Goal: Information Seeking & Learning: Learn about a topic

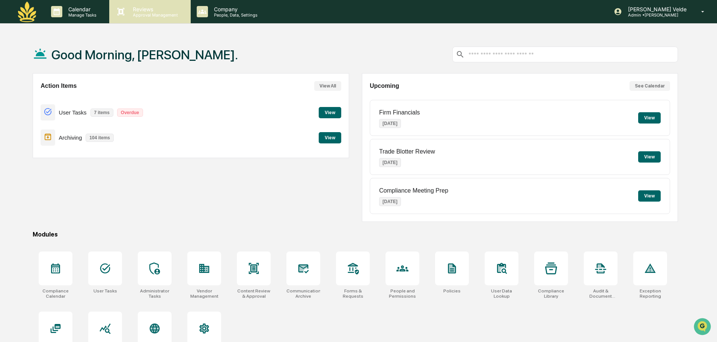
click at [161, 16] on p "Approval Management" at bounding box center [154, 14] width 55 height 5
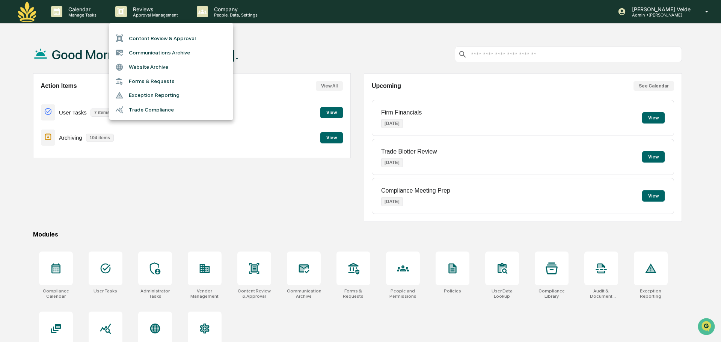
click at [232, 206] on div at bounding box center [360, 171] width 721 height 342
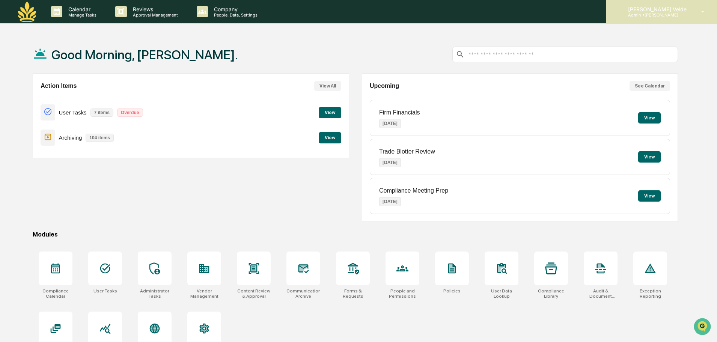
click at [647, 12] on p "Admin • Maia Wealth" at bounding box center [656, 14] width 68 height 5
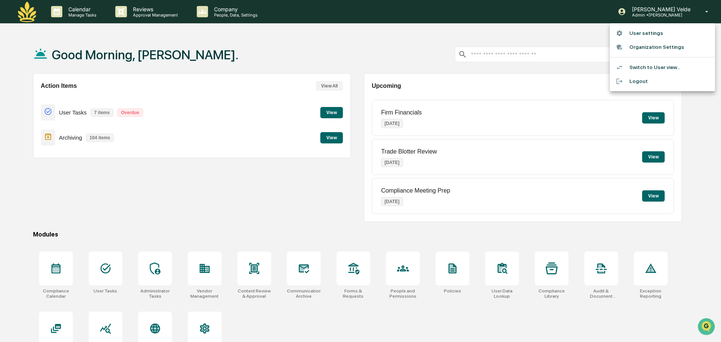
click at [650, 67] on li "Switch to User view..." at bounding box center [662, 67] width 105 height 14
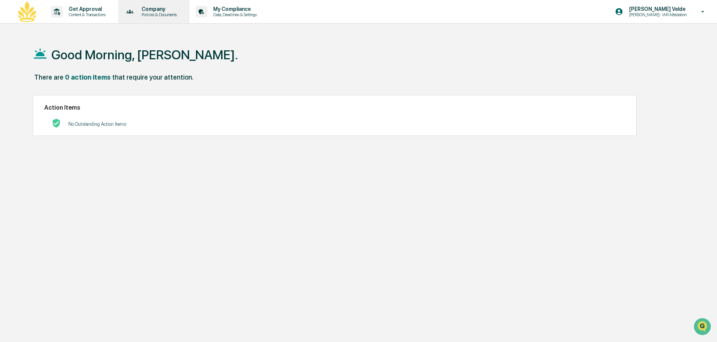
click at [170, 14] on p "Policies & Documents" at bounding box center [158, 14] width 45 height 5
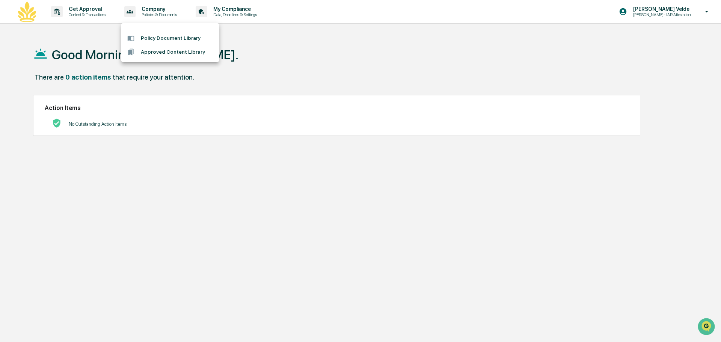
click at [83, 15] on div at bounding box center [360, 171] width 721 height 342
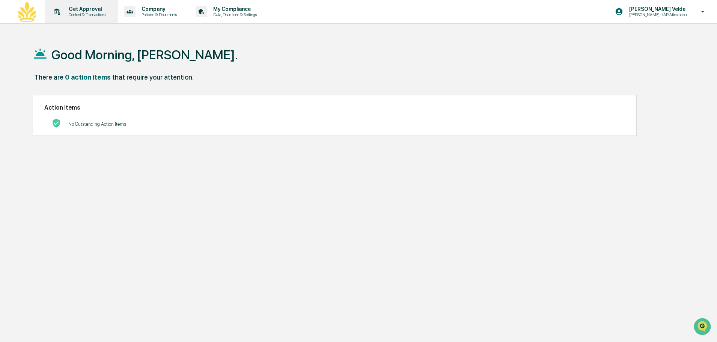
click at [91, 8] on p "Get Approval" at bounding box center [86, 9] width 47 height 6
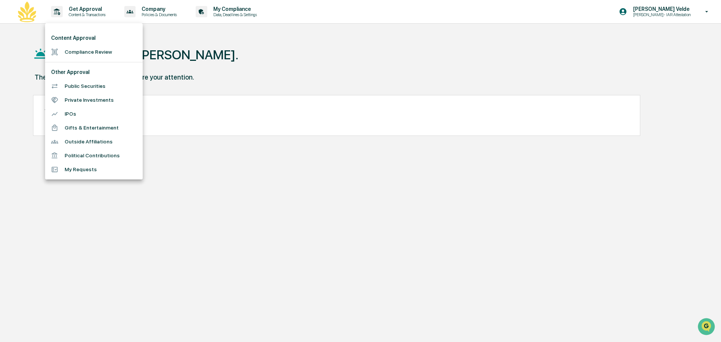
click at [245, 12] on div at bounding box center [360, 171] width 721 height 342
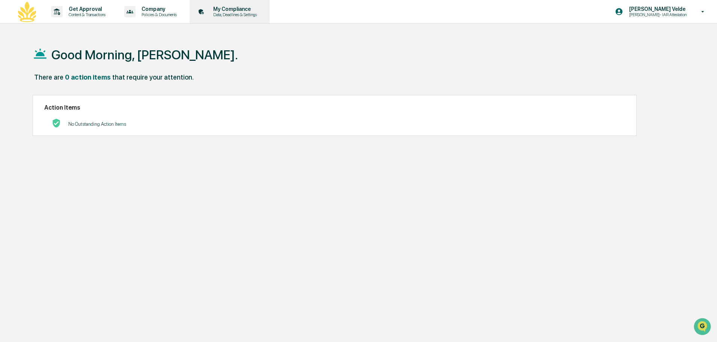
click at [207, 12] on icon at bounding box center [202, 12] width 12 height 12
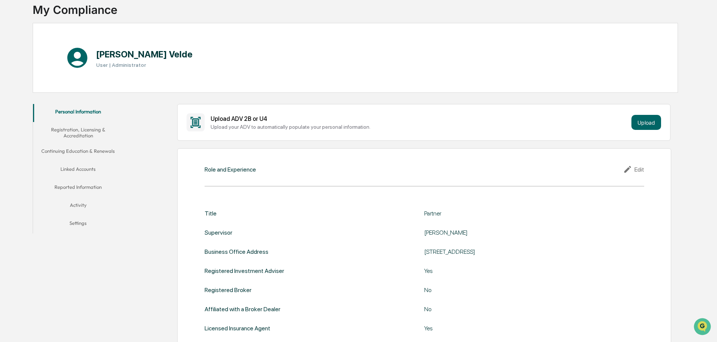
scroll to position [113, 0]
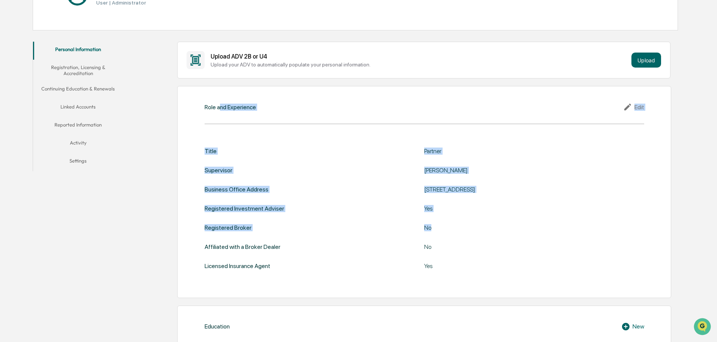
drag, startPoint x: 219, startPoint y: 102, endPoint x: 448, endPoint y: 223, distance: 259.3
click at [448, 223] on div "Role and Experience Edit Title Partner Supervisor [PERSON_NAME] Business Office…" at bounding box center [424, 192] width 494 height 212
click at [448, 223] on div "Title Partner Supervisor [PERSON_NAME] Business Office Address [STREET_ADDRESS]…" at bounding box center [425, 209] width 440 height 122
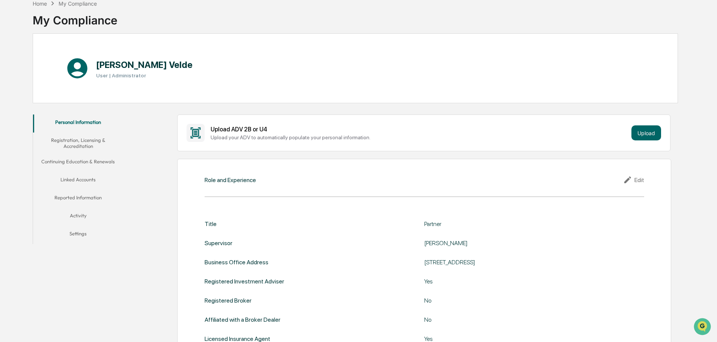
scroll to position [0, 0]
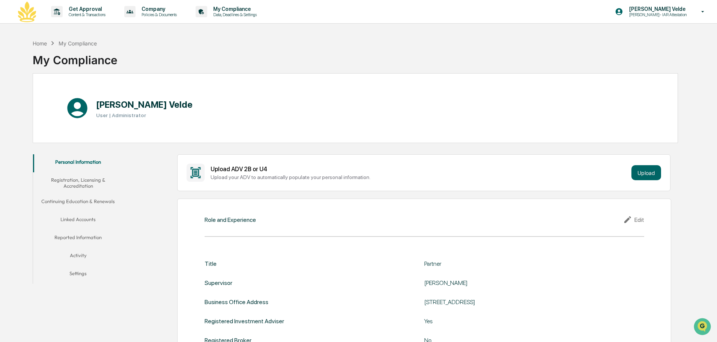
click at [82, 187] on button "Registration, Licensing & Accreditation" at bounding box center [78, 182] width 90 height 21
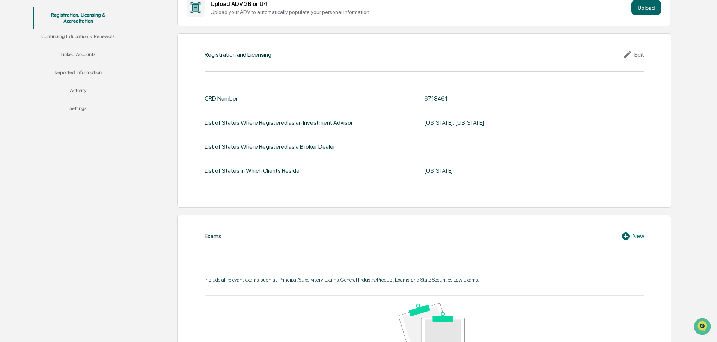
scroll to position [75, 0]
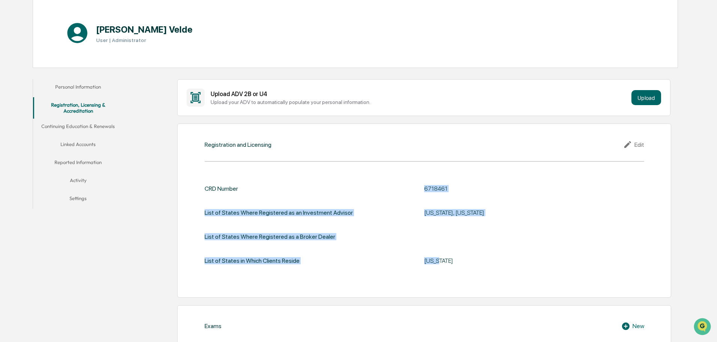
drag, startPoint x: 398, startPoint y: 185, endPoint x: 438, endPoint y: 264, distance: 88.5
click at [438, 264] on div "CRD Number 6718461 List of States Where Registered as an Investment Advisor [US…" at bounding box center [425, 227] width 440 height 107
click at [438, 263] on div "[US_STATE]" at bounding box center [518, 260] width 188 height 7
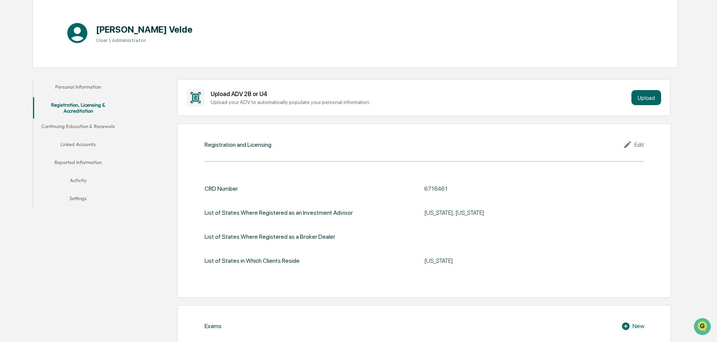
click at [438, 261] on div "[US_STATE]" at bounding box center [518, 260] width 188 height 7
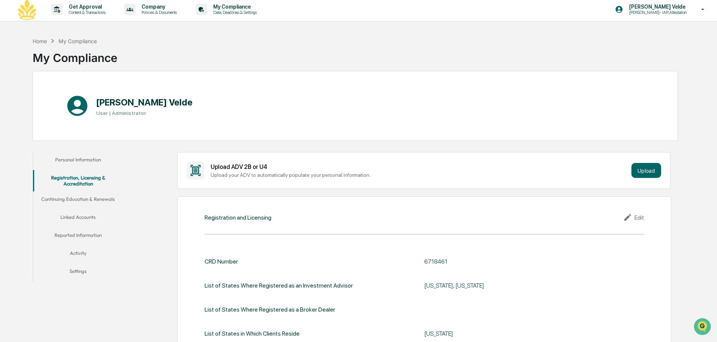
scroll to position [0, 0]
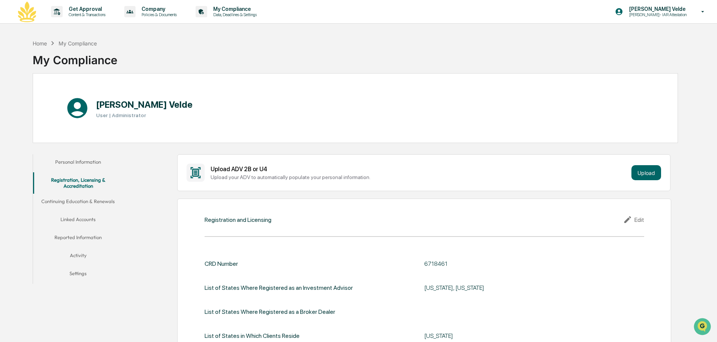
click at [80, 261] on button "Activity" at bounding box center [78, 257] width 90 height 18
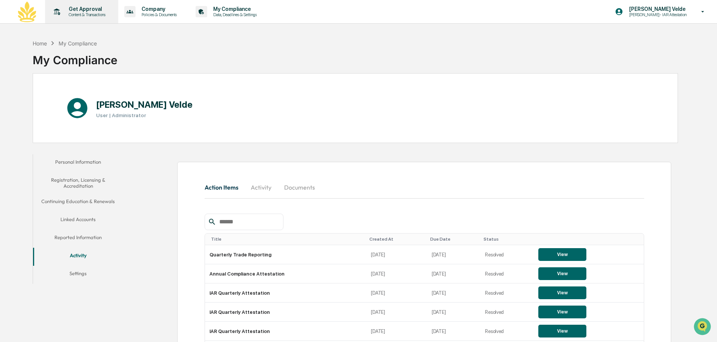
click at [64, 18] on div "Get Approval Content & Transactions" at bounding box center [81, 11] width 66 height 23
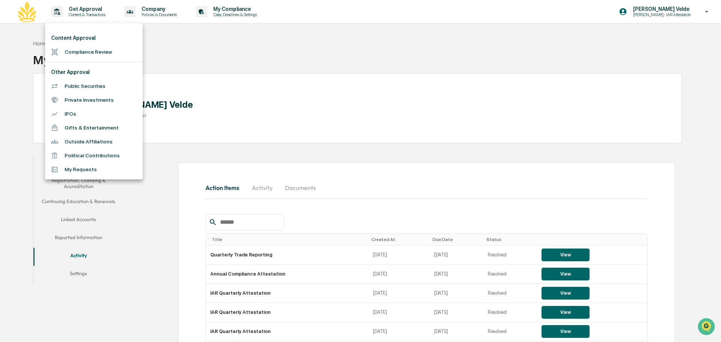
click at [90, 80] on li "Public Securities" at bounding box center [94, 86] width 98 height 14
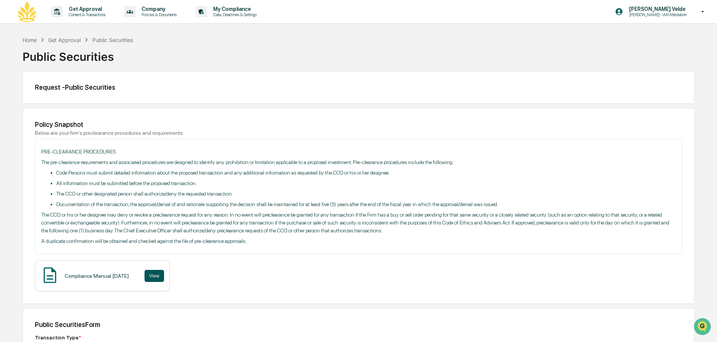
click at [164, 273] on button "View" at bounding box center [155, 276] width 20 height 12
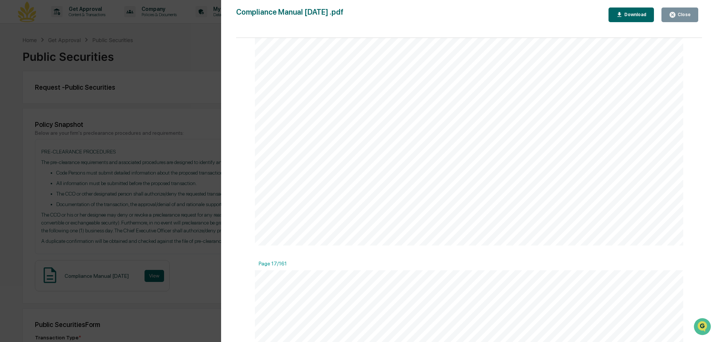
scroll to position [9086, 0]
click at [680, 11] on div "Close" at bounding box center [680, 14] width 22 height 7
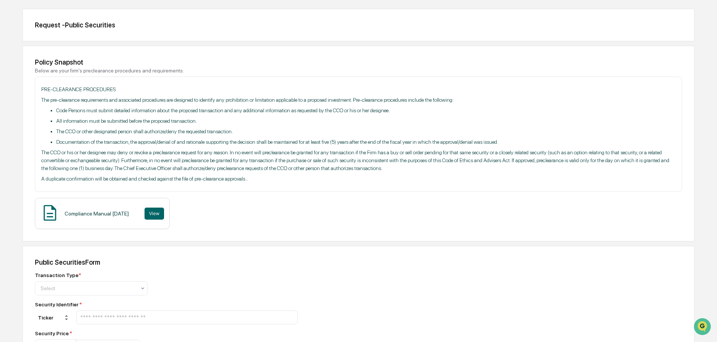
scroll to position [0, 0]
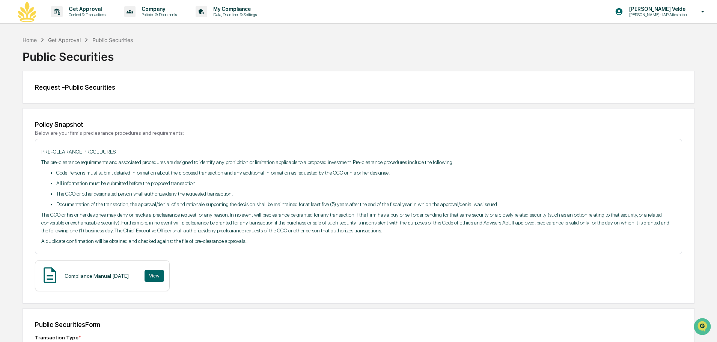
click at [27, 17] on img at bounding box center [27, 12] width 18 height 21
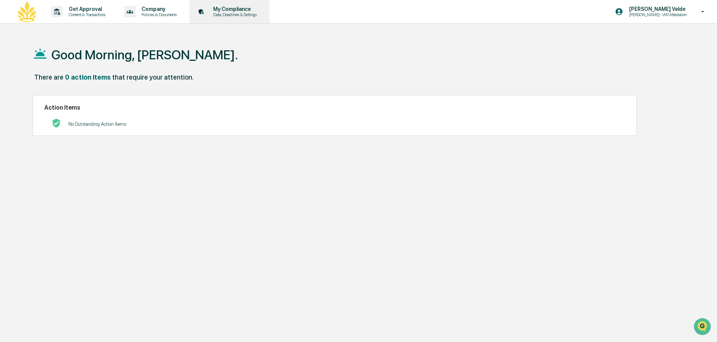
click at [256, 12] on p "My Compliance" at bounding box center [233, 9] width 53 height 6
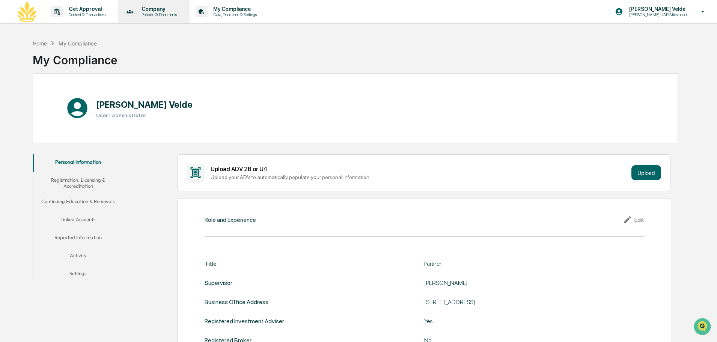
click at [124, 14] on div "Company Policies & Documents" at bounding box center [153, 11] width 64 height 23
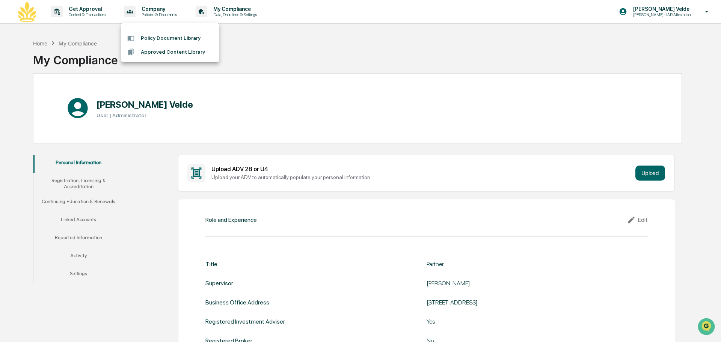
click at [97, 13] on div at bounding box center [360, 171] width 721 height 342
click at [89, 13] on p "Content & Transactions" at bounding box center [86, 14] width 47 height 5
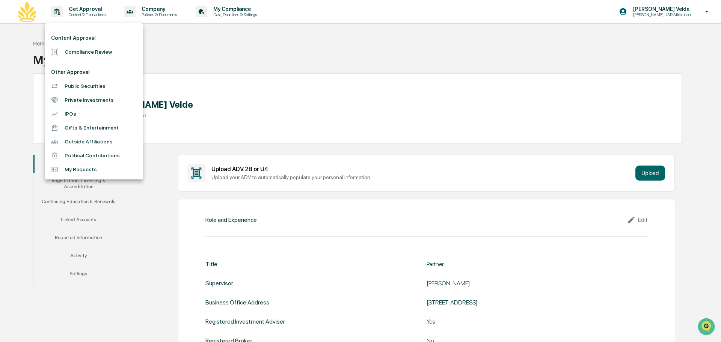
click at [126, 94] on li "Private Investments" at bounding box center [94, 100] width 98 height 14
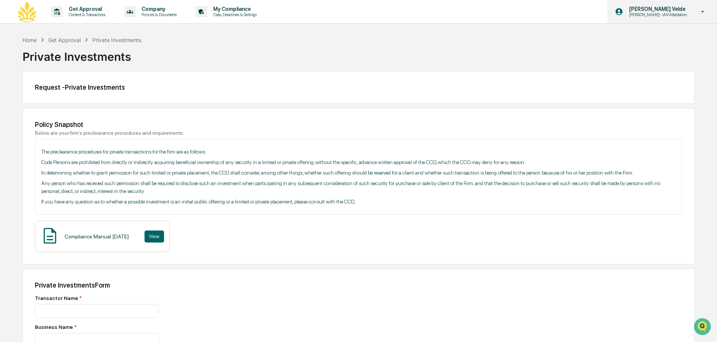
click at [667, 5] on div "[PERSON_NAME] [PERSON_NAME]- IAR Attestation" at bounding box center [662, 11] width 110 height 23
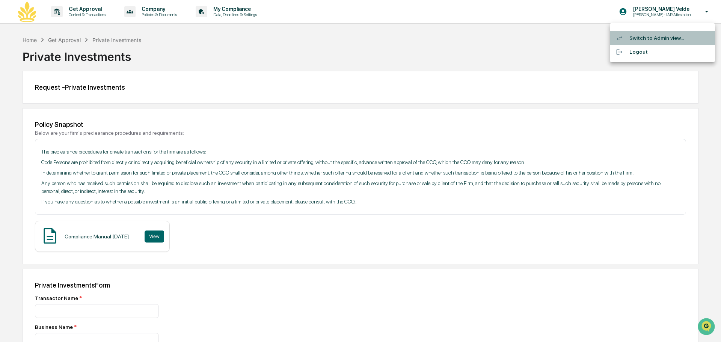
click at [647, 38] on li "Switch to Admin view..." at bounding box center [662, 38] width 105 height 14
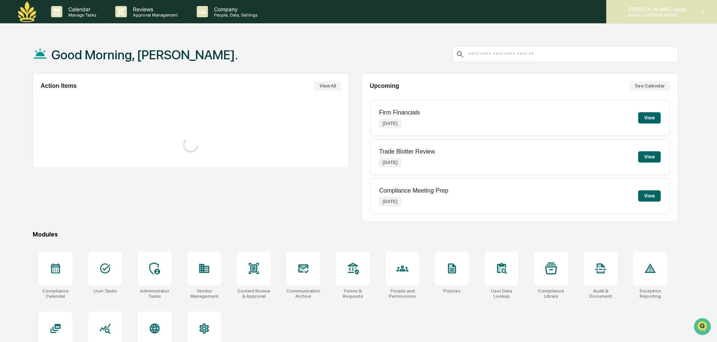
click at [670, 16] on p "Admin • Maia Wealth" at bounding box center [656, 14] width 68 height 5
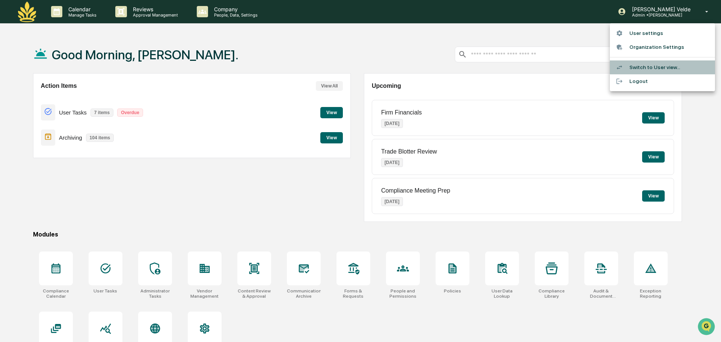
click at [648, 67] on li "Switch to User view..." at bounding box center [662, 67] width 105 height 14
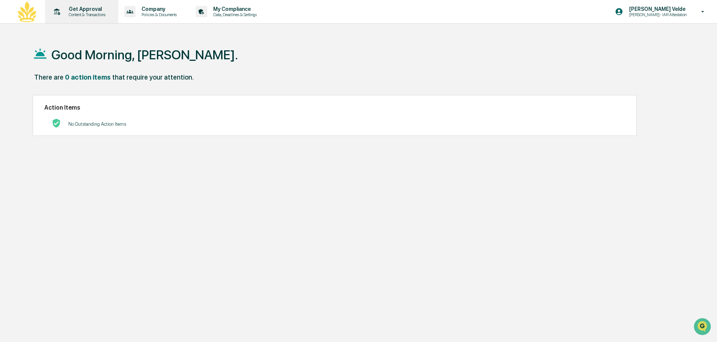
click at [89, 17] on div "Get Approval Content & Transactions" at bounding box center [81, 11] width 66 height 23
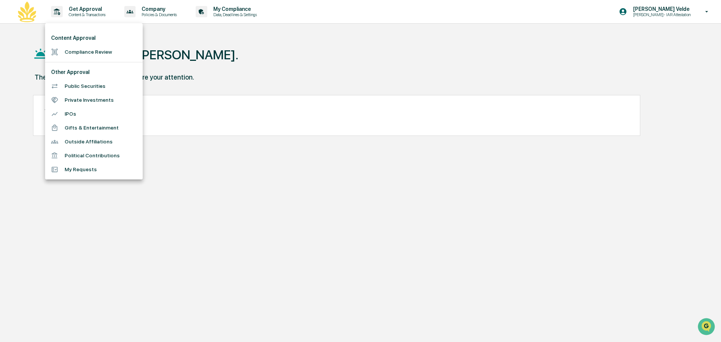
click at [168, 11] on div at bounding box center [360, 171] width 721 height 342
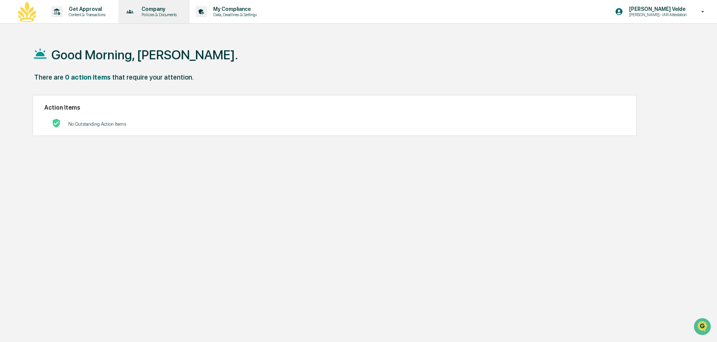
click at [162, 13] on p "Policies & Documents" at bounding box center [158, 14] width 45 height 5
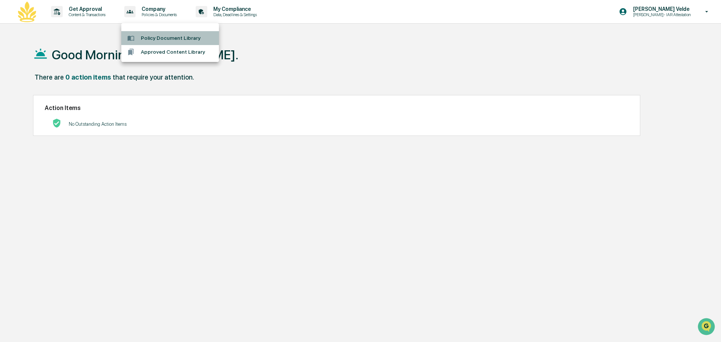
click at [182, 44] on li "Policy Document Library" at bounding box center [170, 38] width 98 height 14
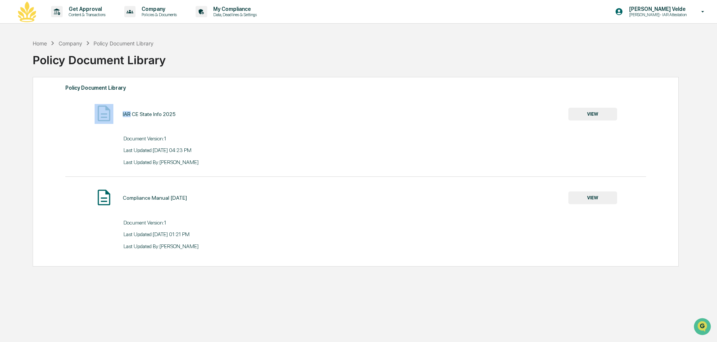
drag, startPoint x: 129, startPoint y: 111, endPoint x: 167, endPoint y: 169, distance: 69.7
click at [167, 169] on div "IAR CE State Info 2025 VIEW Document Version: 1 Last Updated: [DATE] 04:23 PM L…" at bounding box center [355, 140] width 581 height 73
click at [167, 168] on div "IAR CE State Info 2025 VIEW Document Version: 1 Last Updated: [DATE] 04:23 PM L…" at bounding box center [355, 140] width 581 height 73
drag, startPoint x: 170, startPoint y: 256, endPoint x: 176, endPoint y: 96, distance: 159.3
click at [169, 247] on div "Policy Document Library IAR CE State Info 2025 VIEW Document Version: 1 Last Up…" at bounding box center [356, 172] width 646 height 190
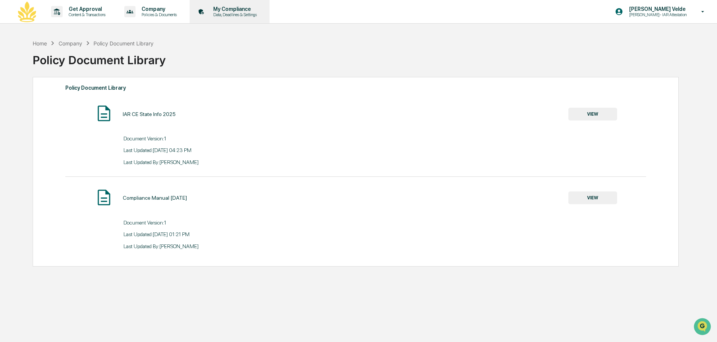
click at [228, 10] on p "My Compliance" at bounding box center [233, 9] width 53 height 6
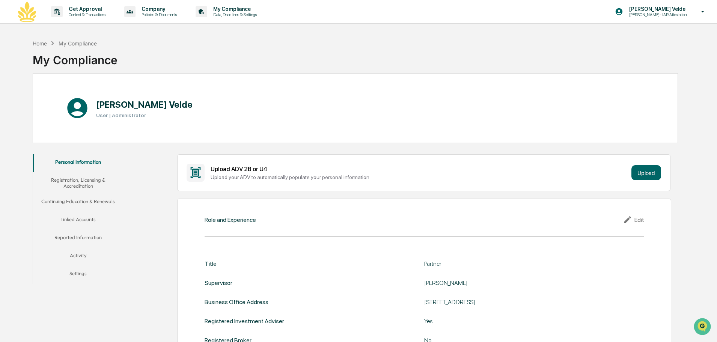
click at [80, 219] on button "Linked Accounts" at bounding box center [78, 221] width 90 height 18
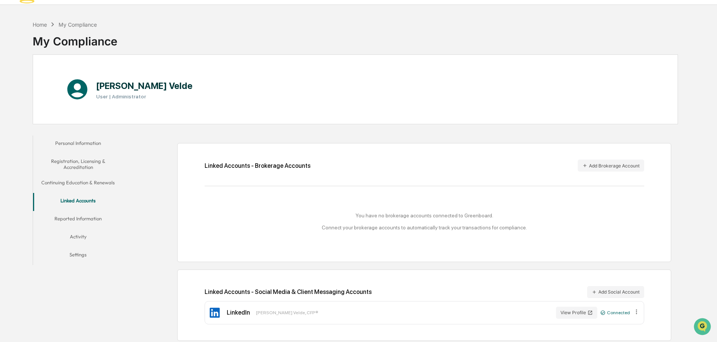
scroll to position [36, 0]
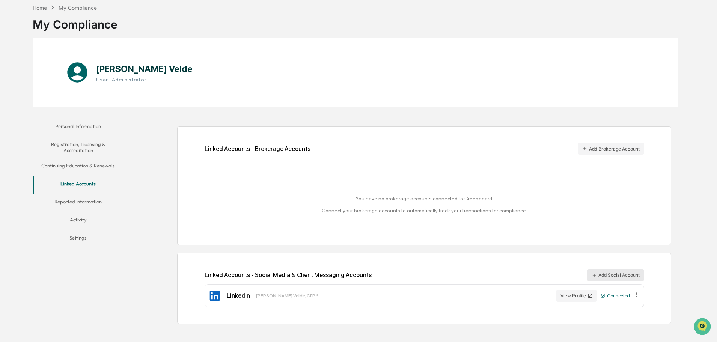
click at [635, 273] on button "Add Social Account" at bounding box center [615, 275] width 57 height 12
click at [68, 198] on button "Reported Information" at bounding box center [78, 203] width 90 height 18
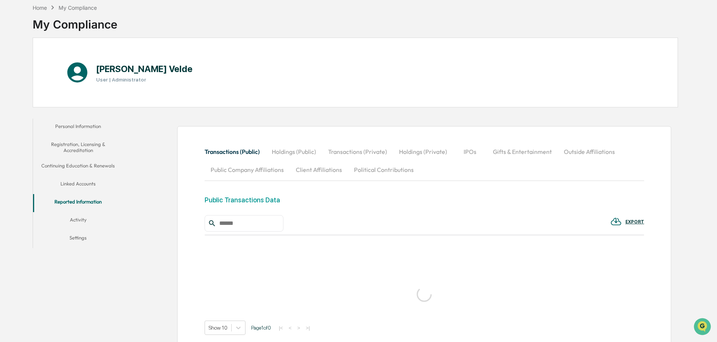
click at [87, 220] on button "Activity" at bounding box center [78, 221] width 90 height 18
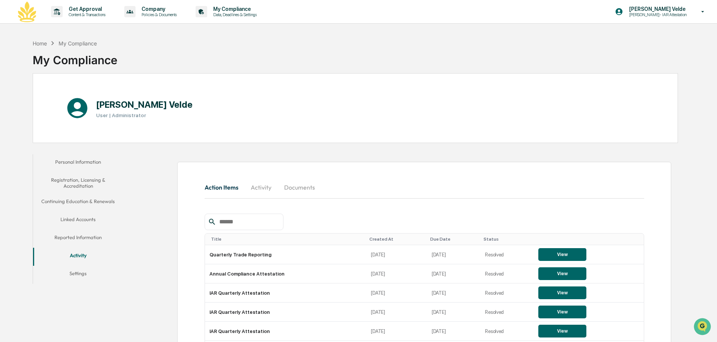
click at [28, 17] on img at bounding box center [27, 12] width 18 height 21
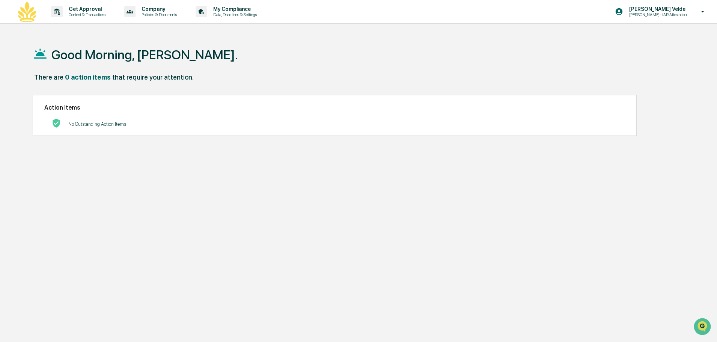
click at [5, 13] on div "Get Approval Content & Transactions Company Policies & Documents My Compliance …" at bounding box center [358, 12] width 717 height 24
click at [29, 11] on img at bounding box center [27, 12] width 18 height 21
